Goal: Task Accomplishment & Management: Manage account settings

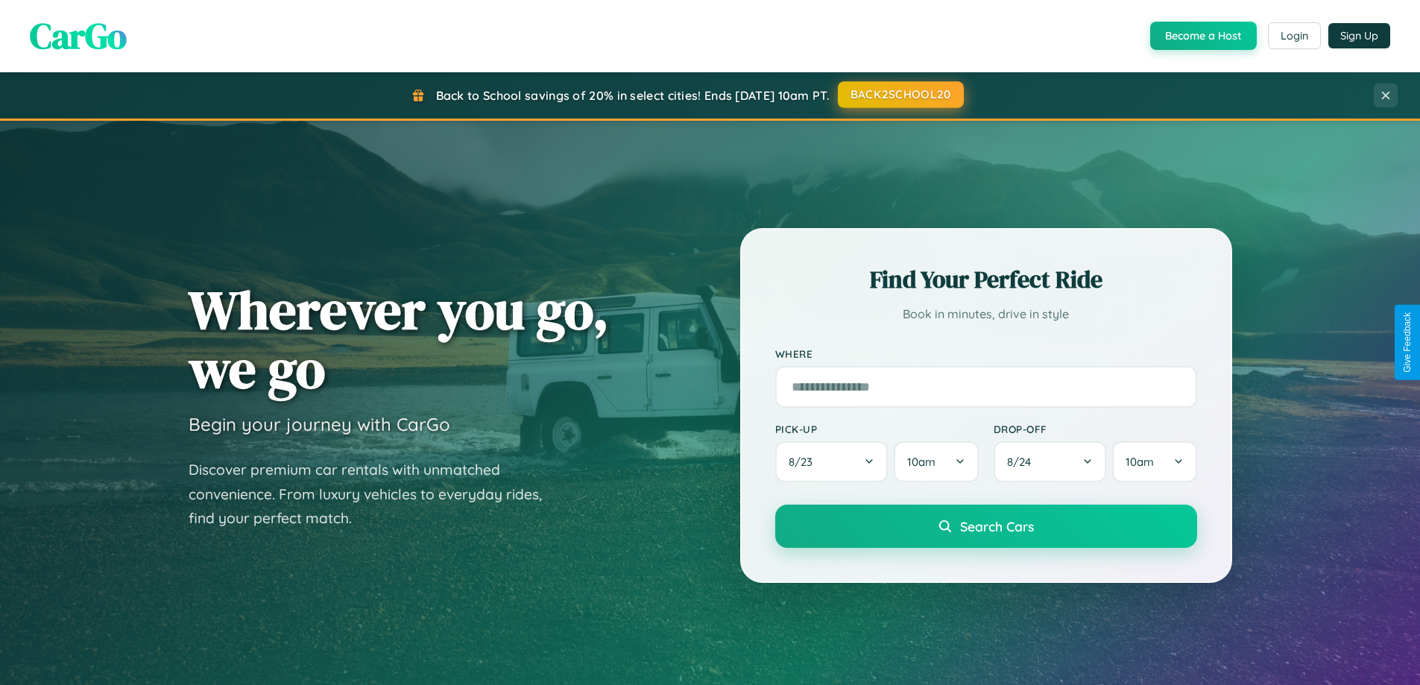
click at [900, 95] on button "BACK2SCHOOL20" at bounding box center [901, 94] width 126 height 27
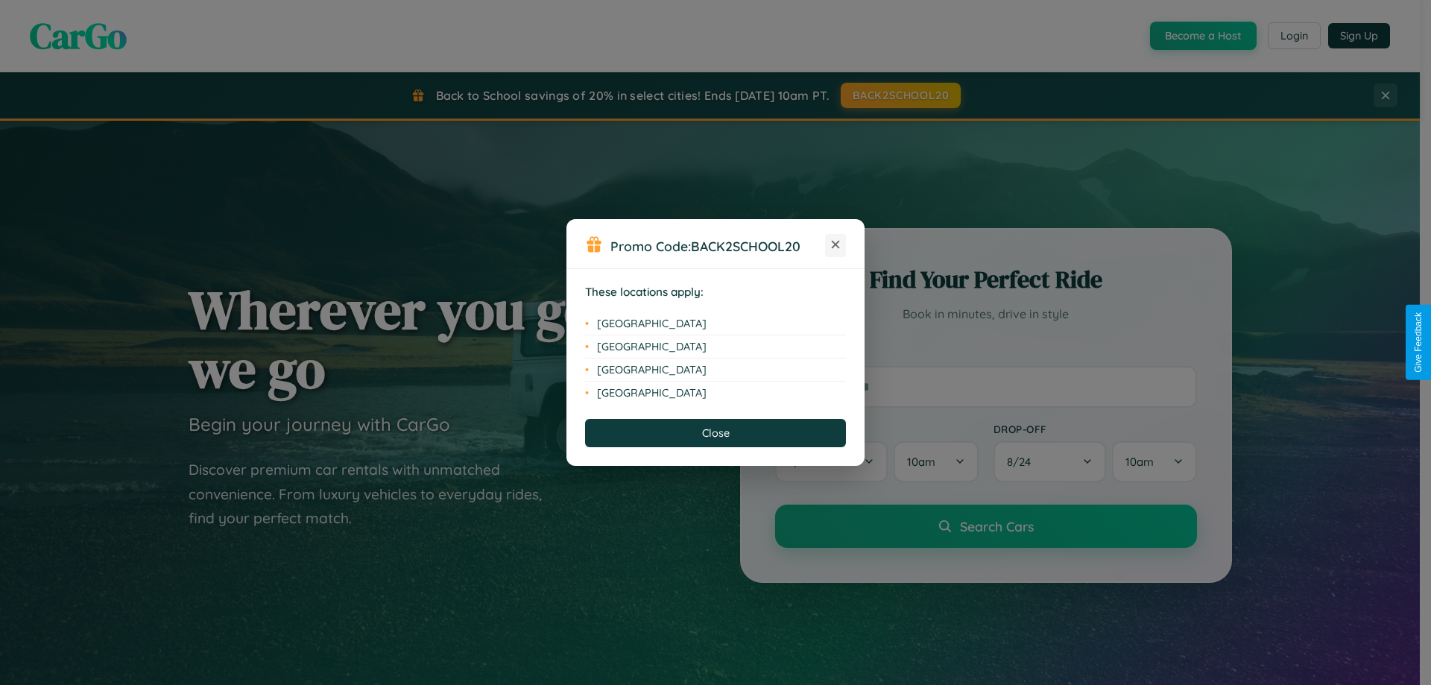
click at [836, 245] on icon at bounding box center [836, 245] width 8 height 8
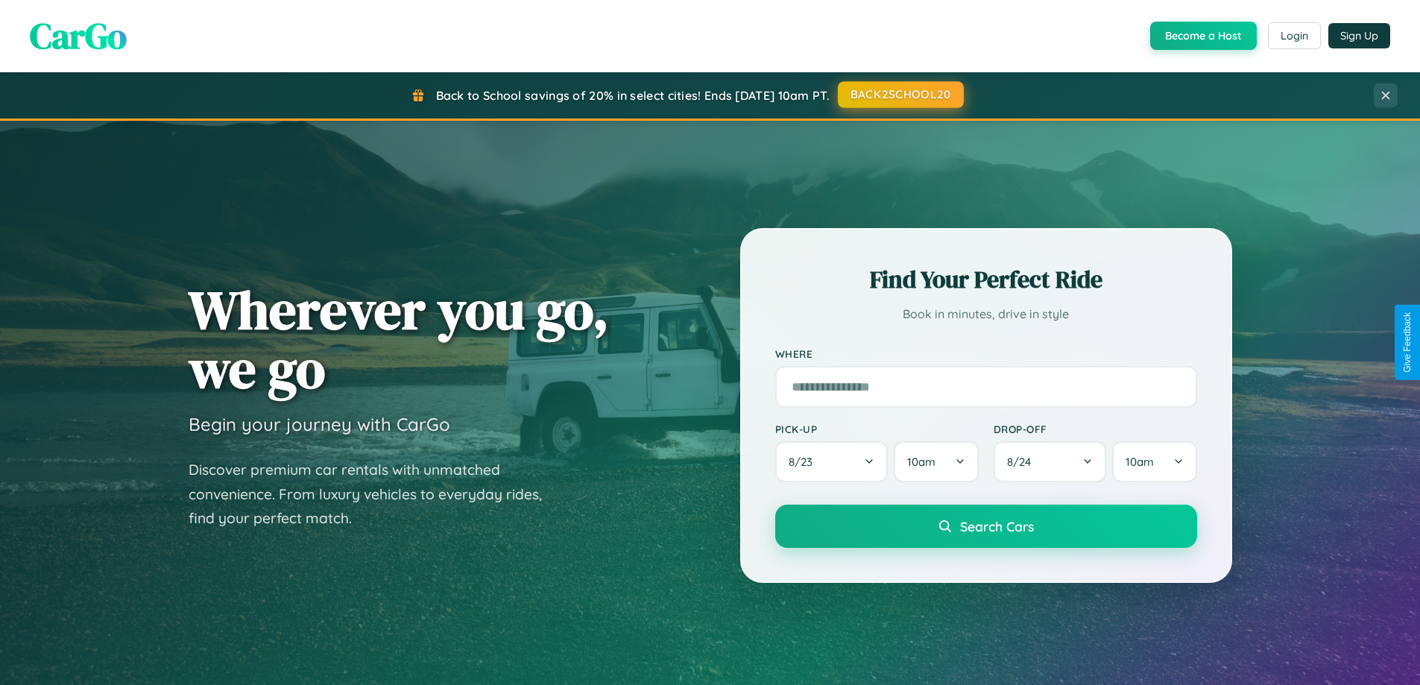
click at [900, 95] on button "BACK2SCHOOL20" at bounding box center [901, 94] width 126 height 27
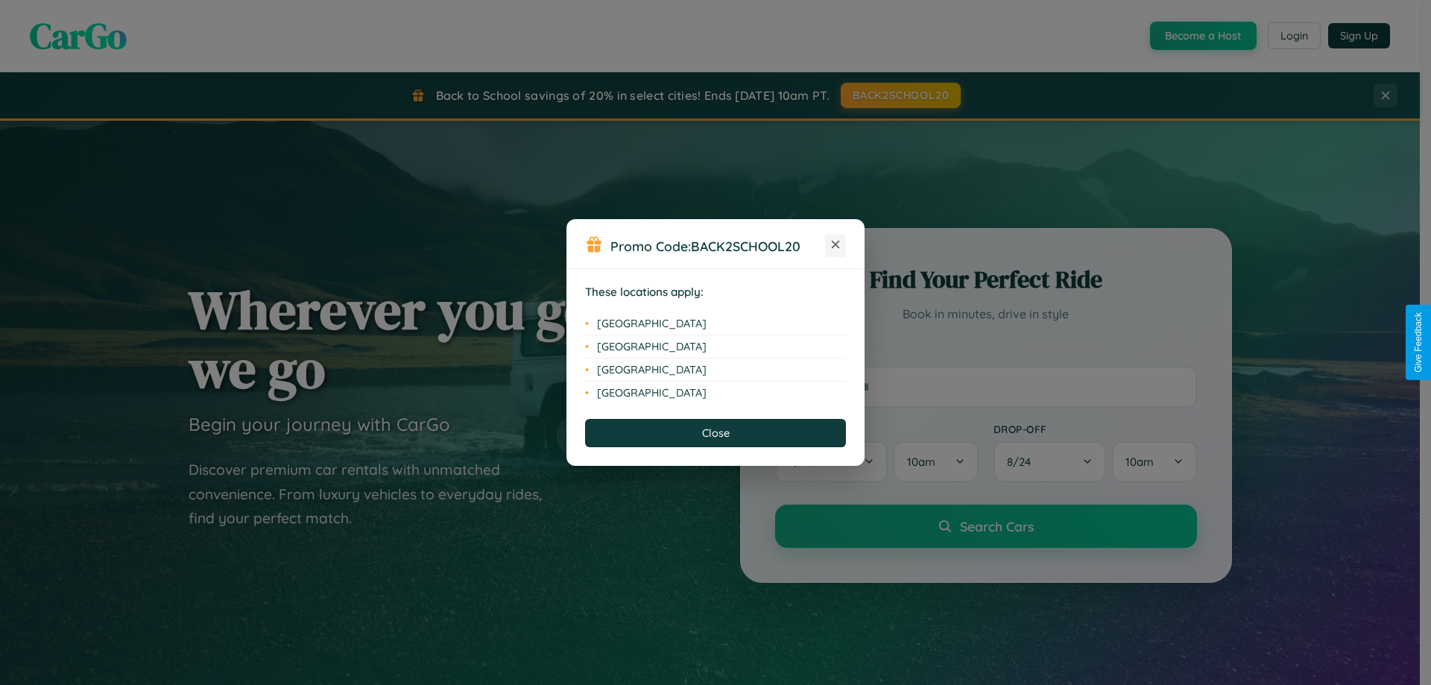
click at [836, 245] on icon at bounding box center [836, 245] width 8 height 8
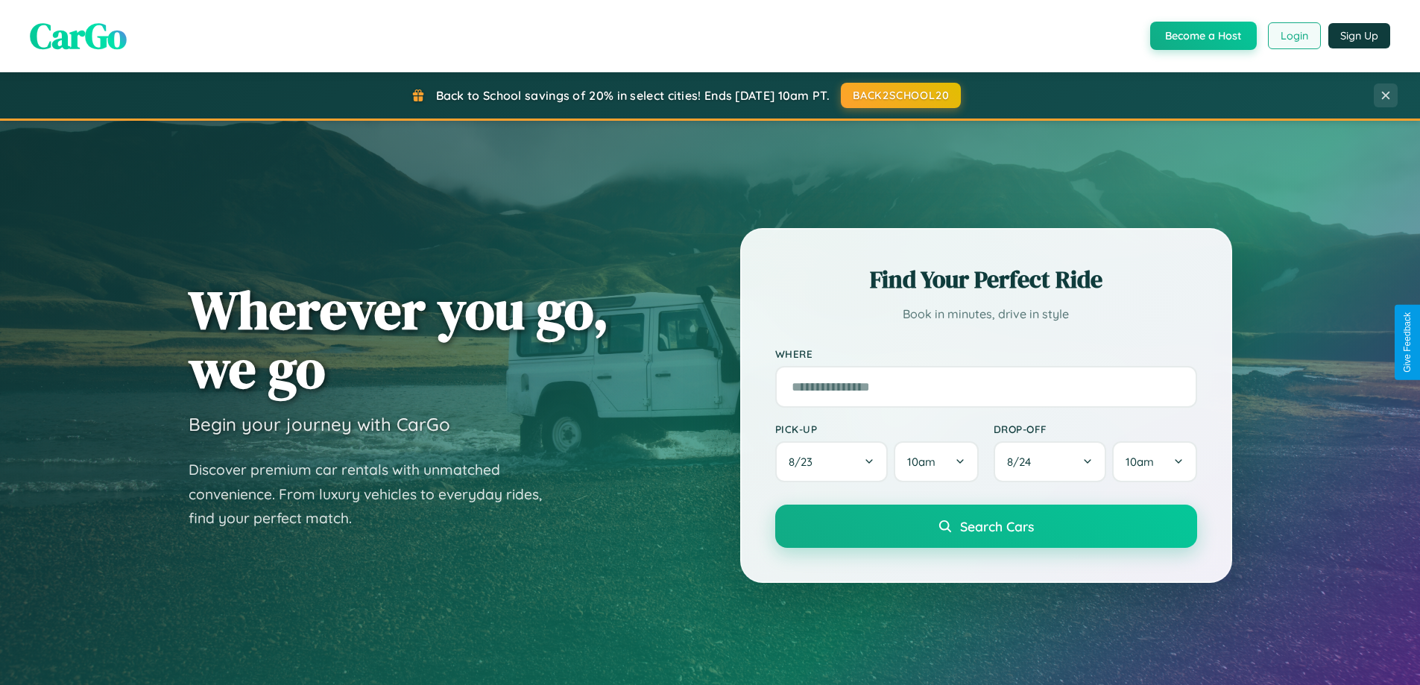
click at [1293, 36] on button "Login" at bounding box center [1294, 35] width 53 height 27
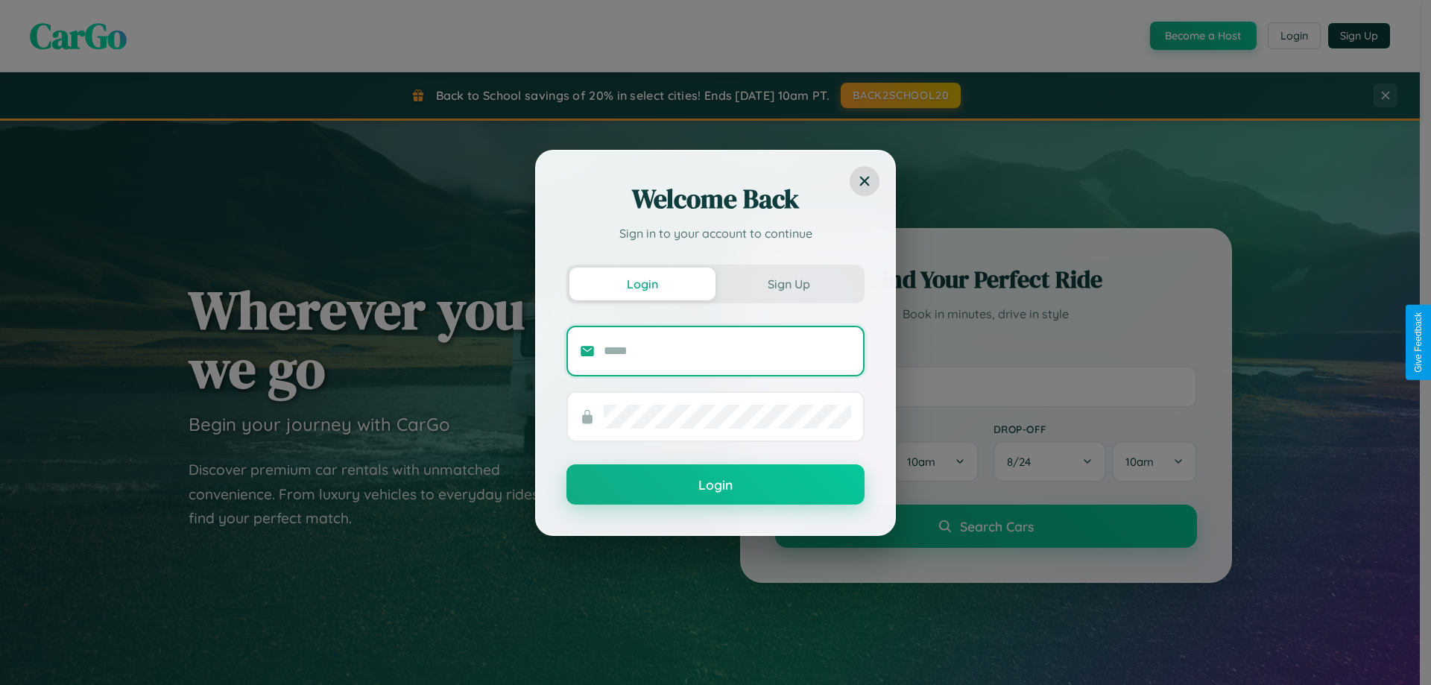
click at [728, 350] on input "text" at bounding box center [727, 351] width 247 height 24
type input "**********"
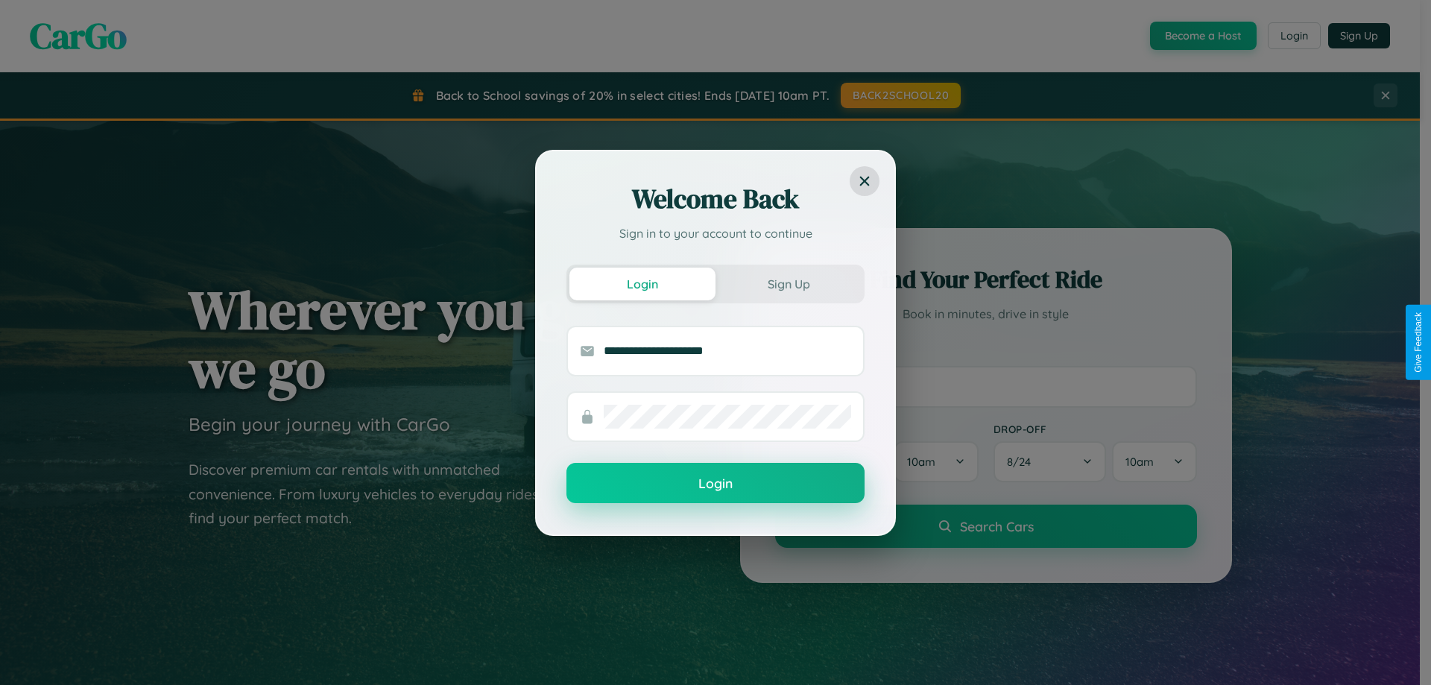
click at [716, 484] on button "Login" at bounding box center [716, 483] width 298 height 40
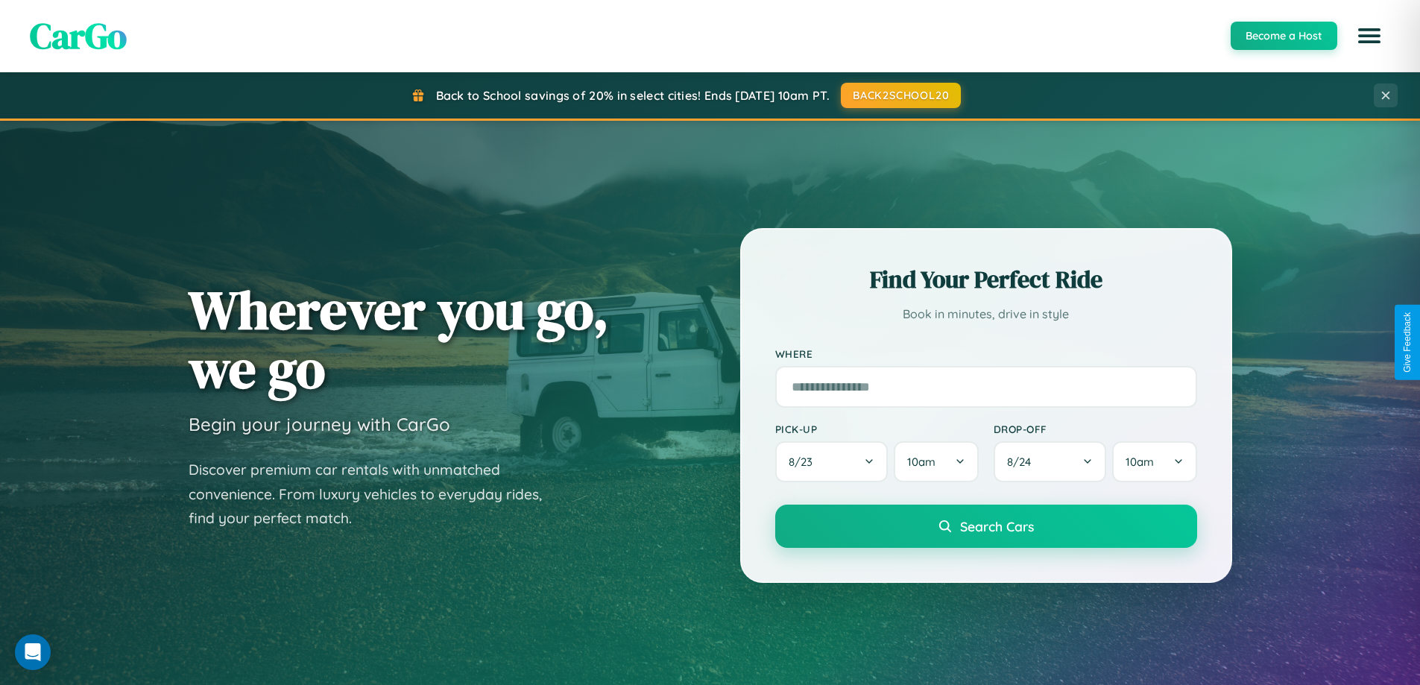
scroll to position [44, 0]
